Goal: Check status: Check status

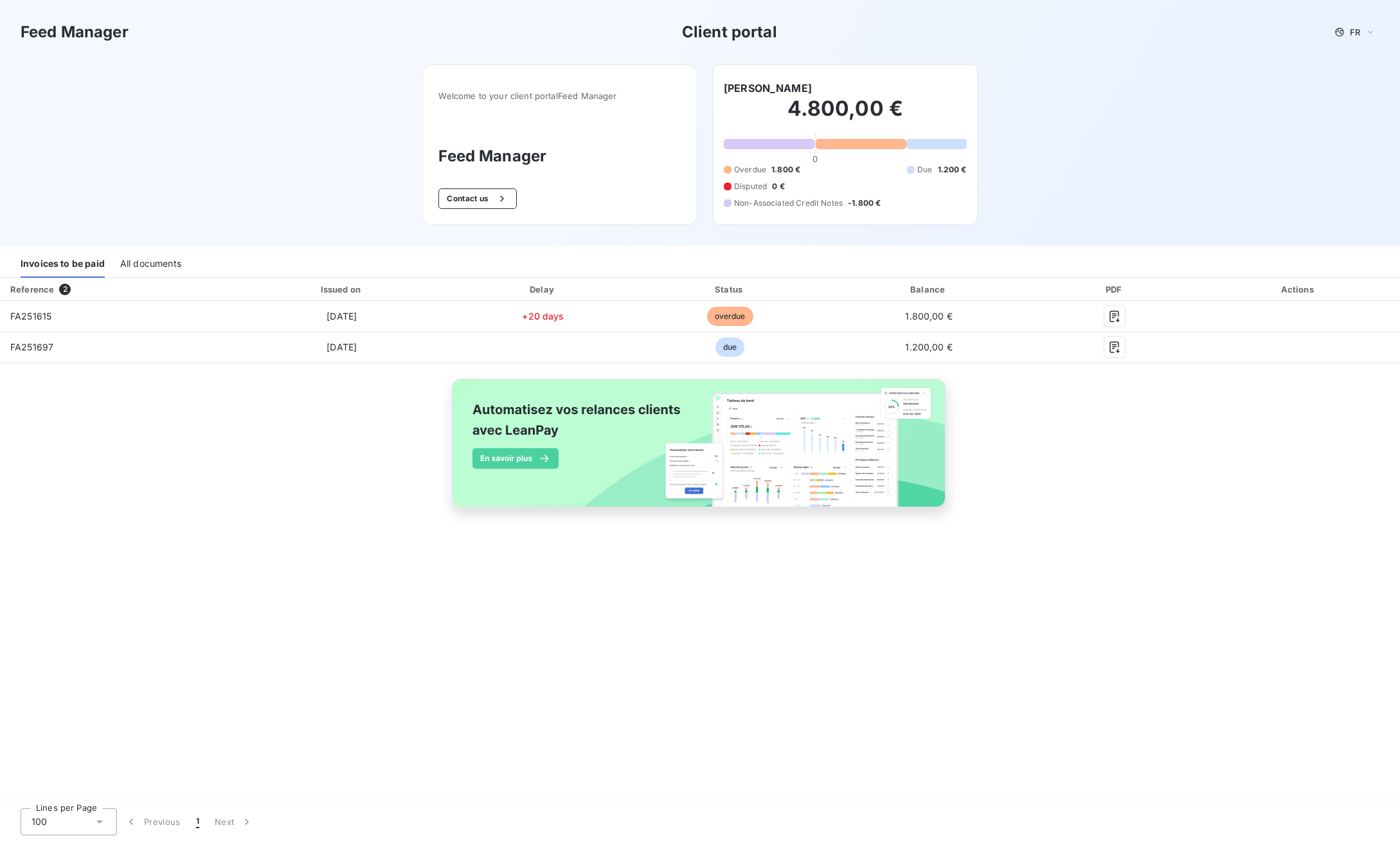
click at [152, 261] on div "All documents" at bounding box center [151, 264] width 61 height 27
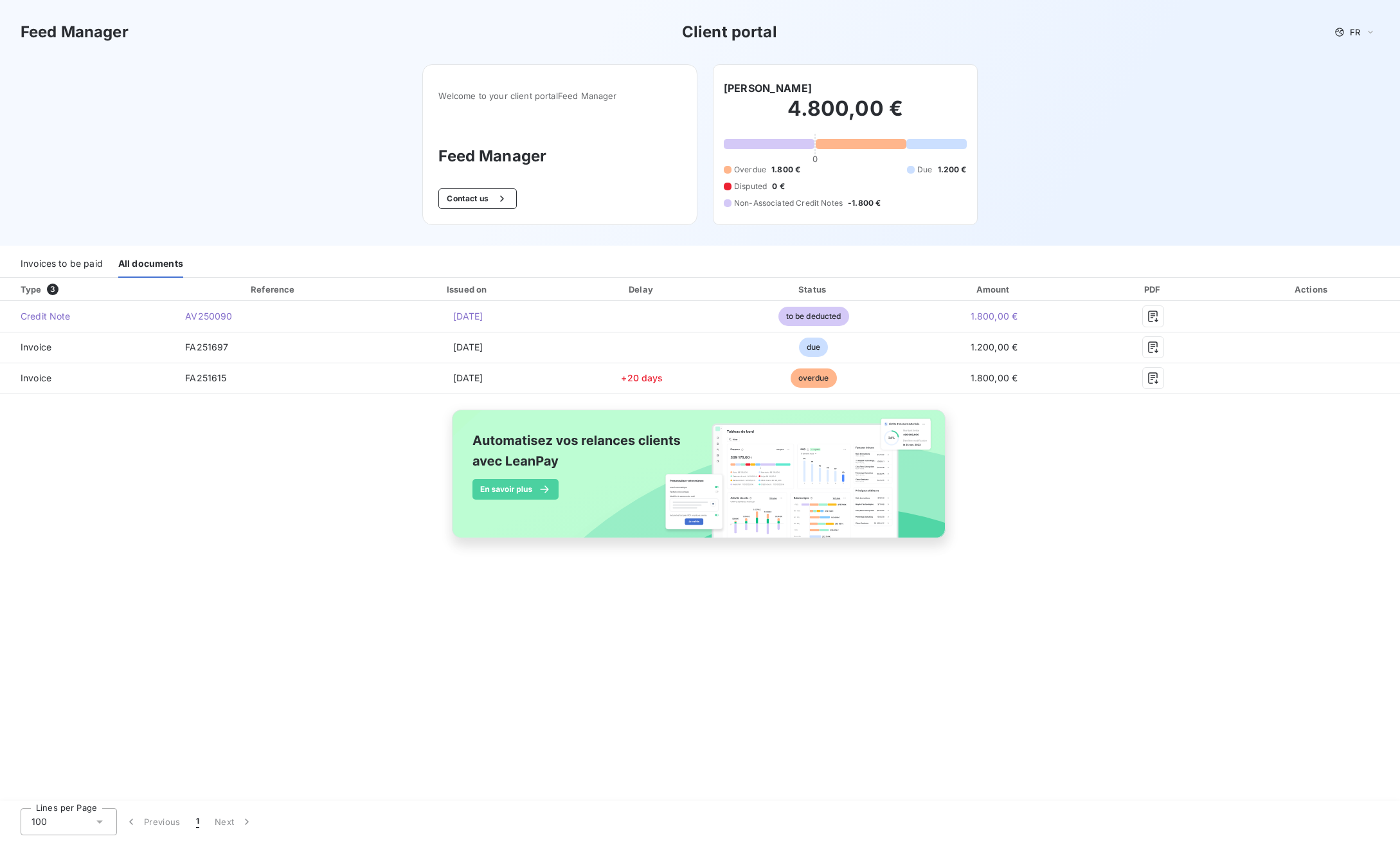
click at [66, 266] on div "Invoices to be paid" at bounding box center [61, 264] width 82 height 27
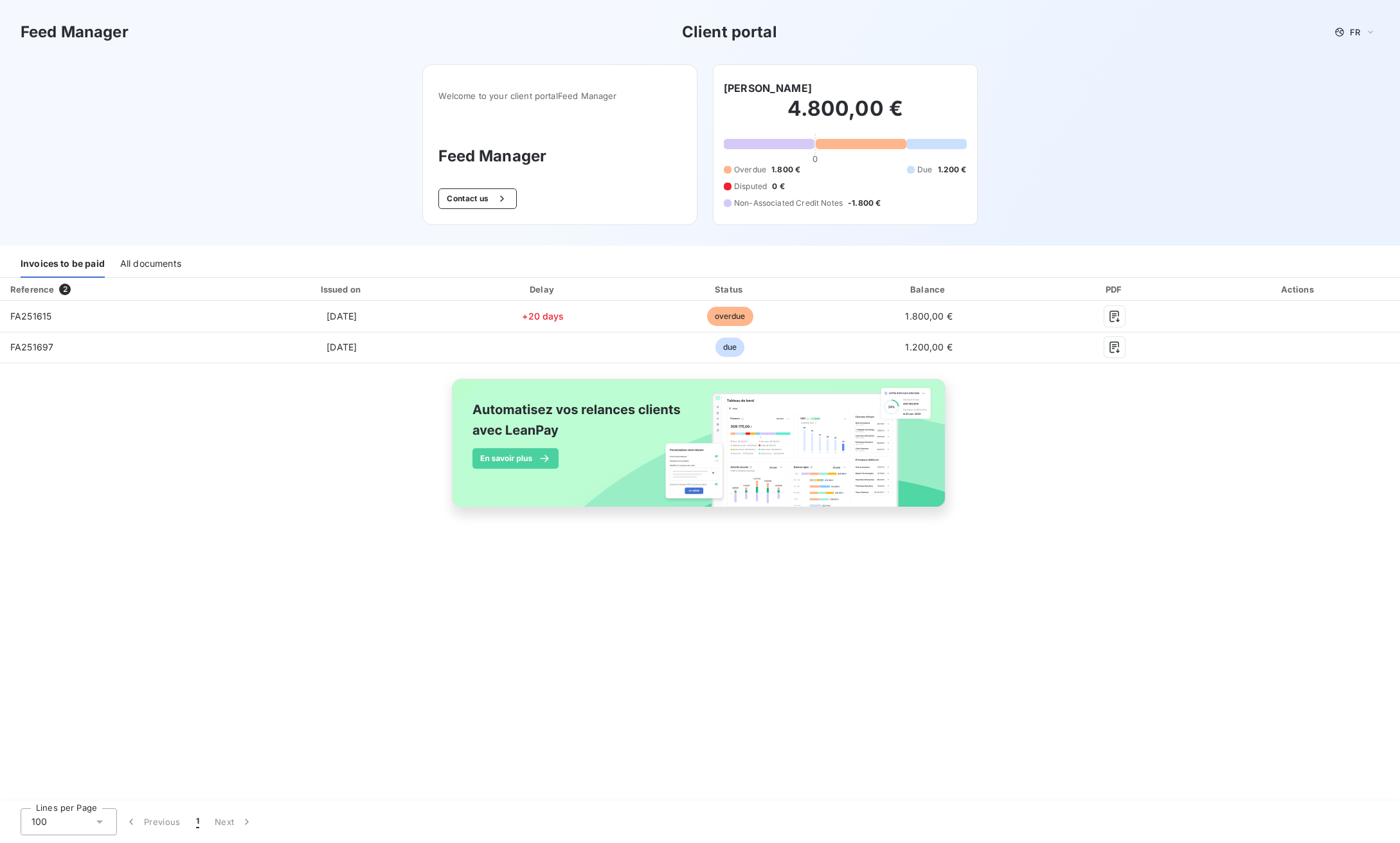
click at [1054, 449] on div "Reference 2 Issued on Delay Status Balance PDF Actions FA251615 [DATE] +20 days…" at bounding box center [700, 407] width 1400 height 259
click at [142, 269] on div "All documents" at bounding box center [151, 264] width 61 height 27
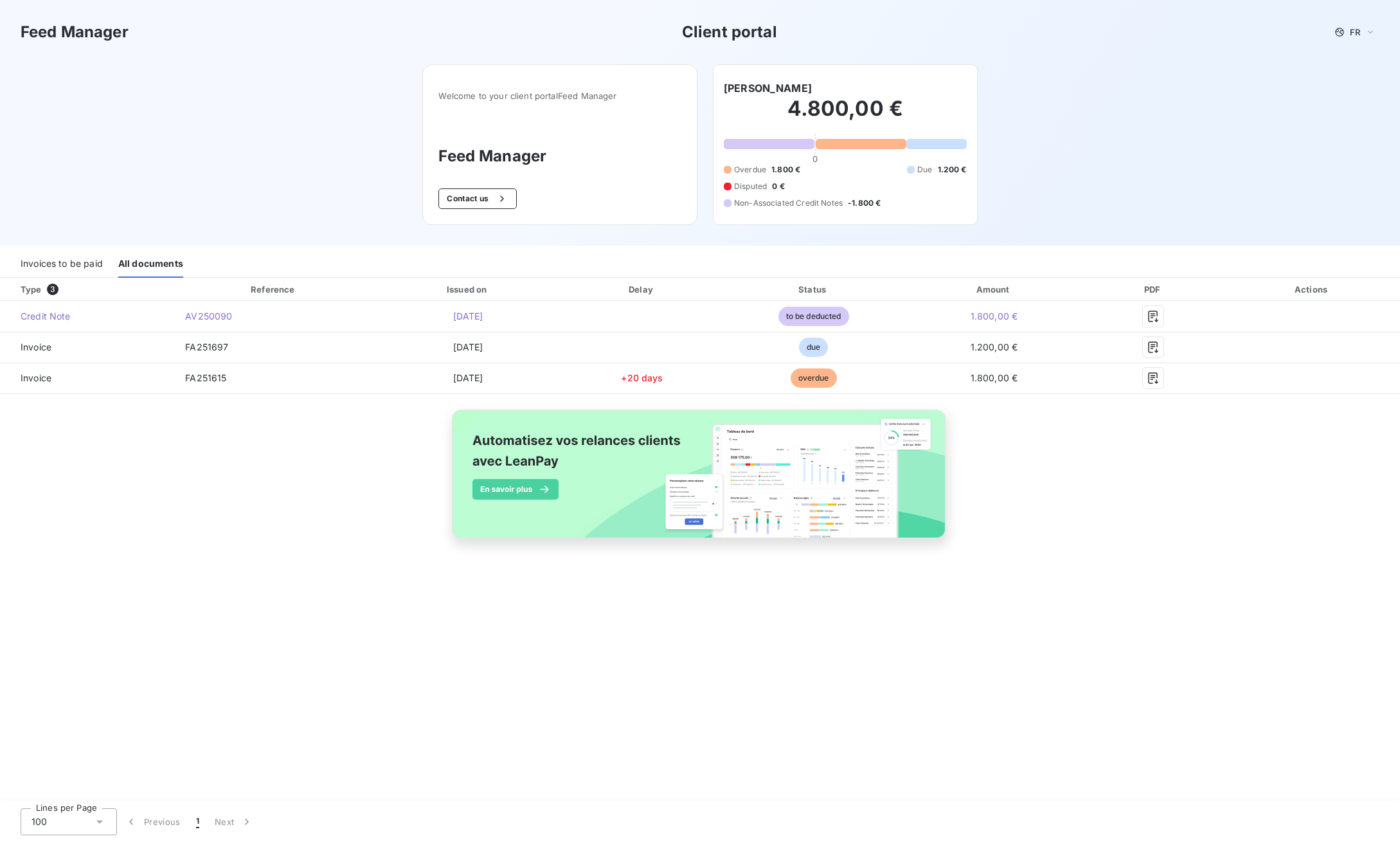
click at [68, 262] on div "Invoices to be paid" at bounding box center [61, 264] width 82 height 27
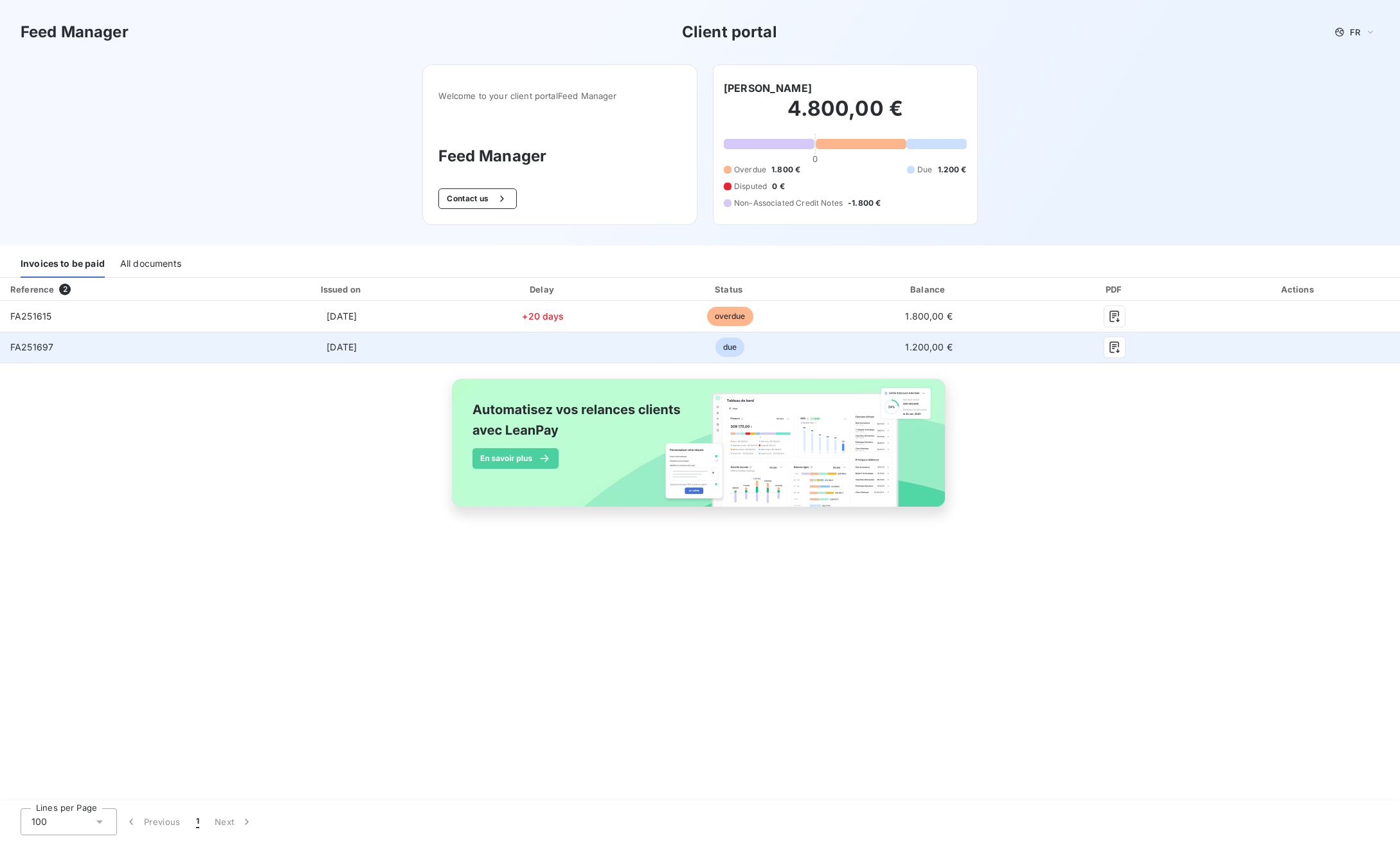
click at [331, 358] on td "[DATE]" at bounding box center [342, 347] width 220 height 31
click at [331, 350] on span "[DATE]" at bounding box center [342, 347] width 30 height 11
click at [28, 347] on span "FA251697" at bounding box center [31, 347] width 43 height 11
click at [1115, 341] on icon "button" at bounding box center [1114, 347] width 13 height 13
